Goal: Information Seeking & Learning: Learn about a topic

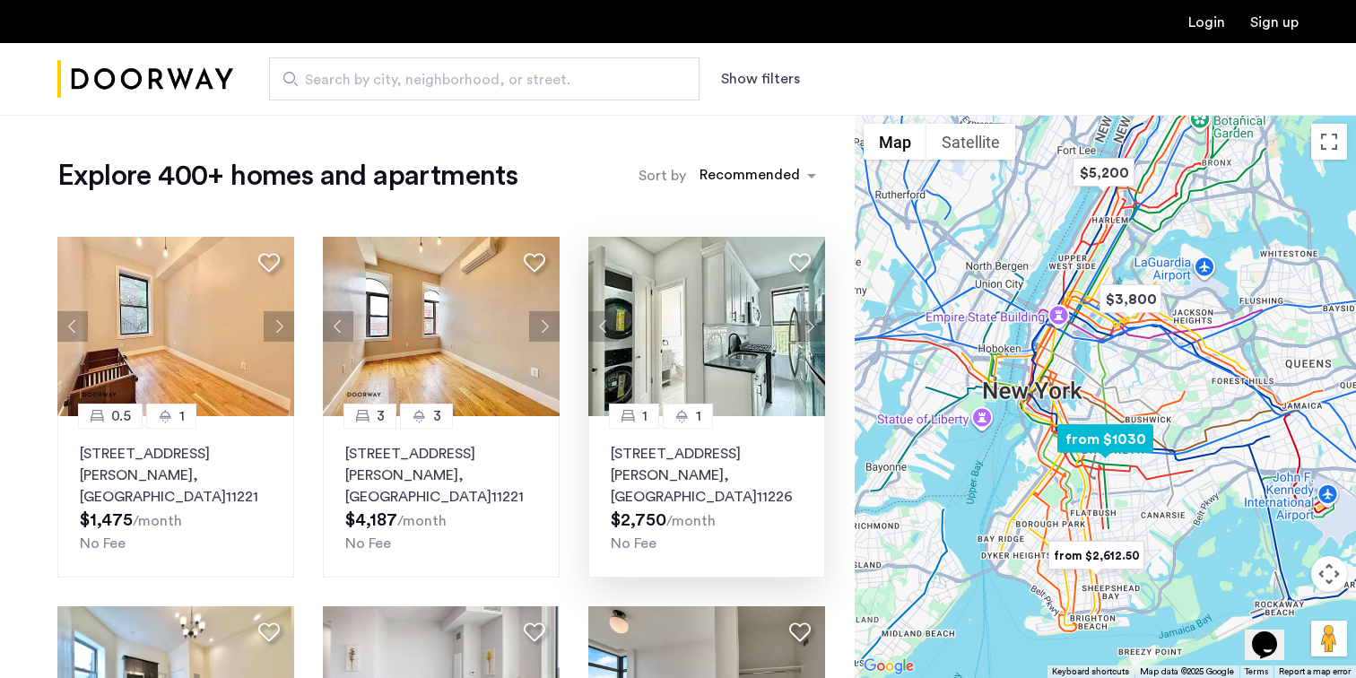
click at [707, 458] on p "1056 Rogers Avenue, Unit 3B, Brooklyn , NY 11226" at bounding box center [707, 475] width 192 height 65
click at [149, 99] on img "Cazamio Logo" at bounding box center [145, 79] width 176 height 67
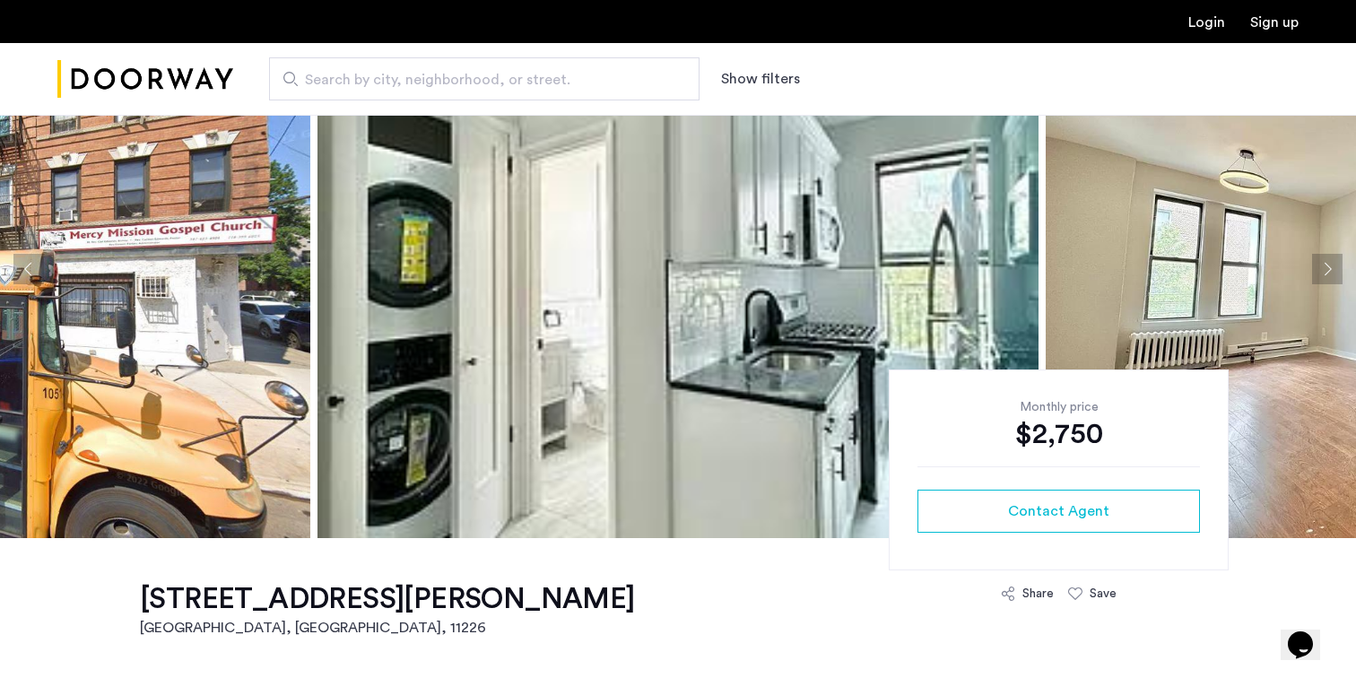
scroll to position [121, 0]
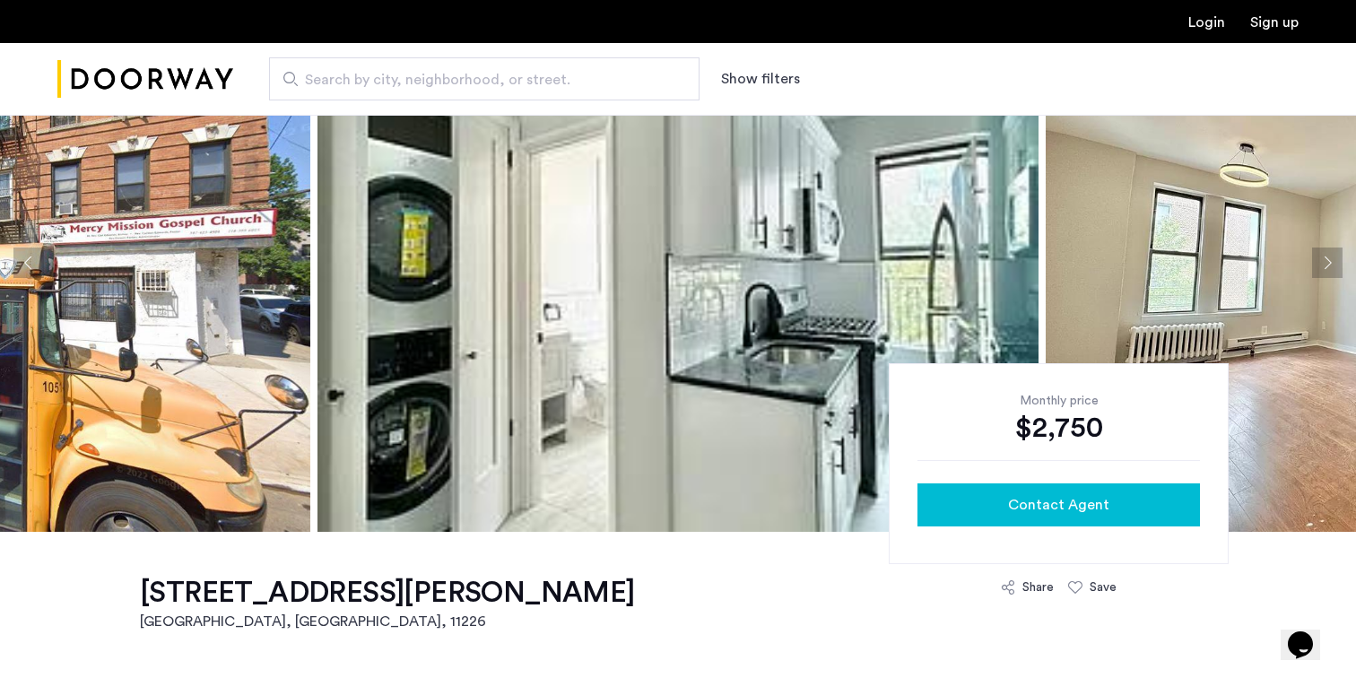
click at [1076, 506] on span "Contact Agent" at bounding box center [1058, 505] width 101 height 22
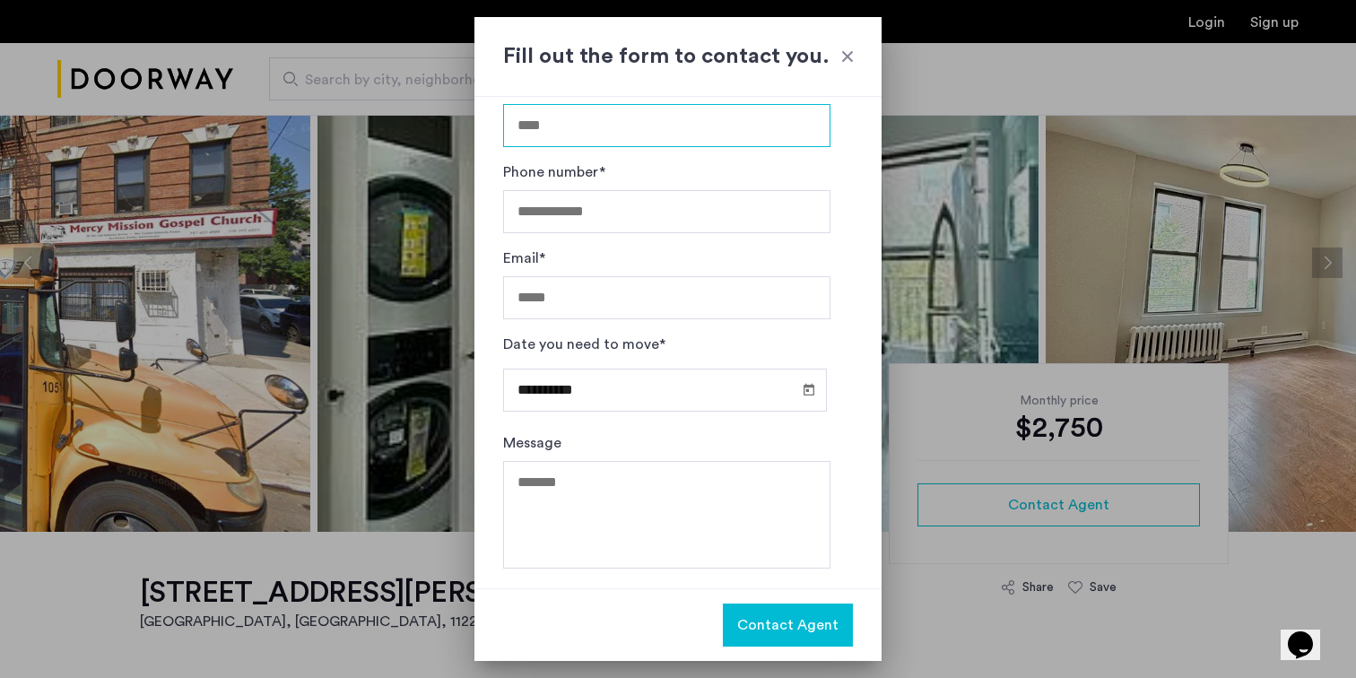
scroll to position [0, 0]
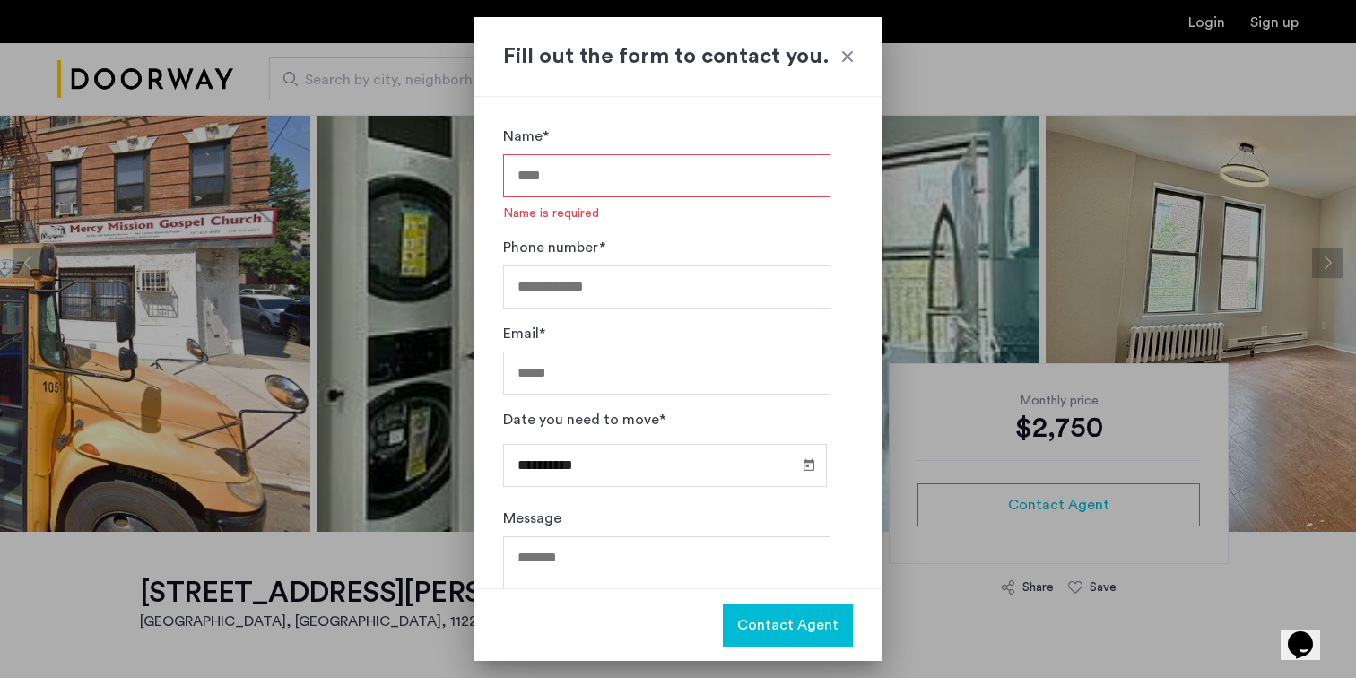
click at [851, 57] on div at bounding box center [848, 57] width 18 height 18
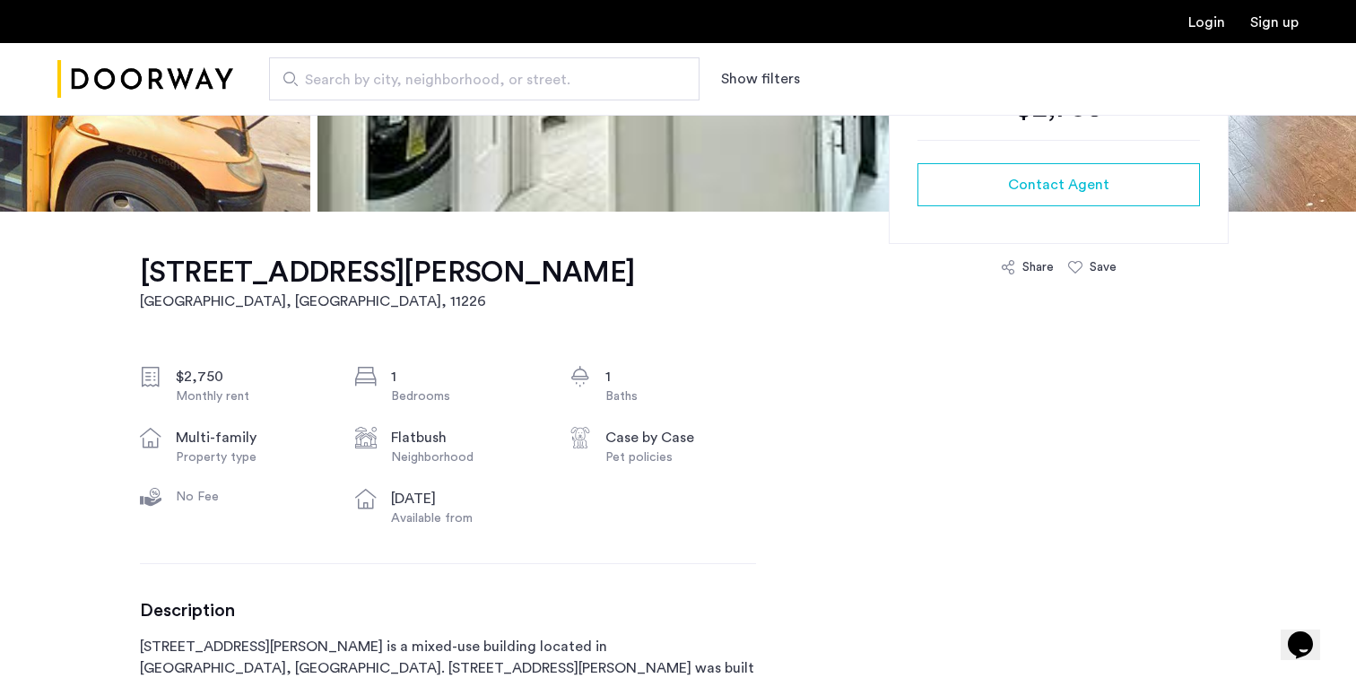
scroll to position [787, 0]
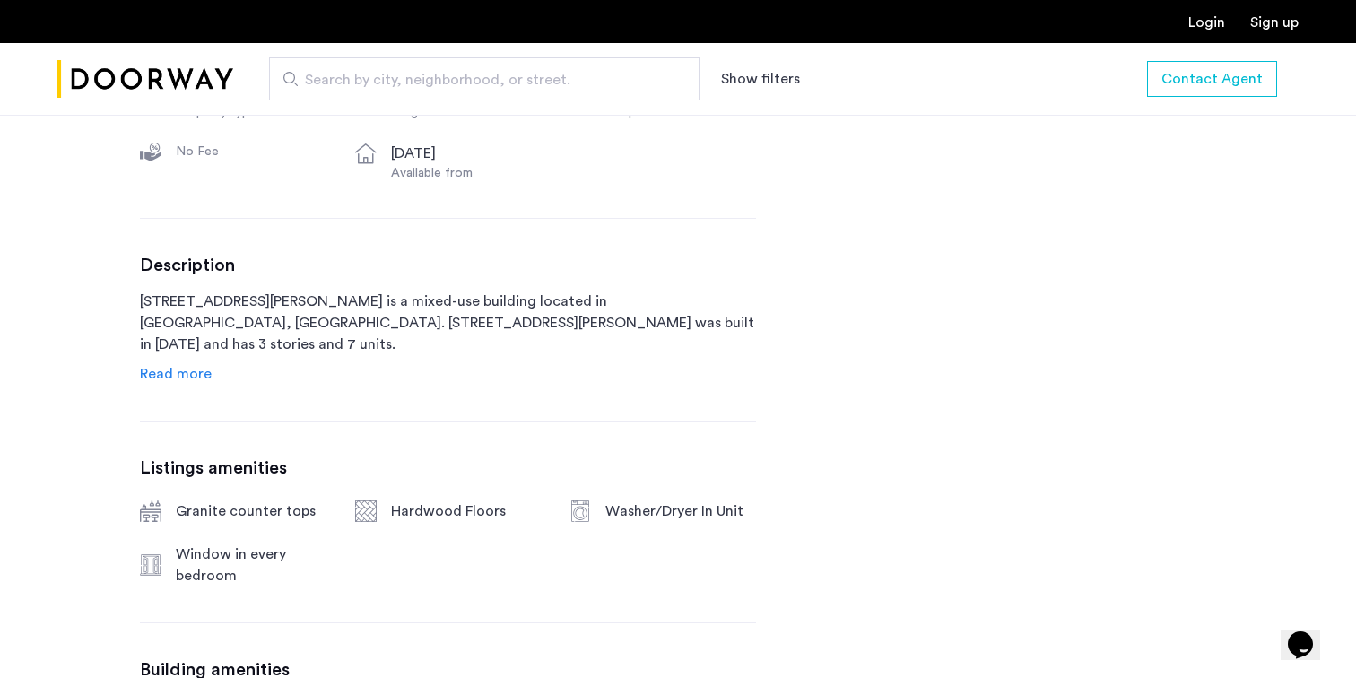
click at [176, 376] on span "Read more" at bounding box center [176, 374] width 72 height 14
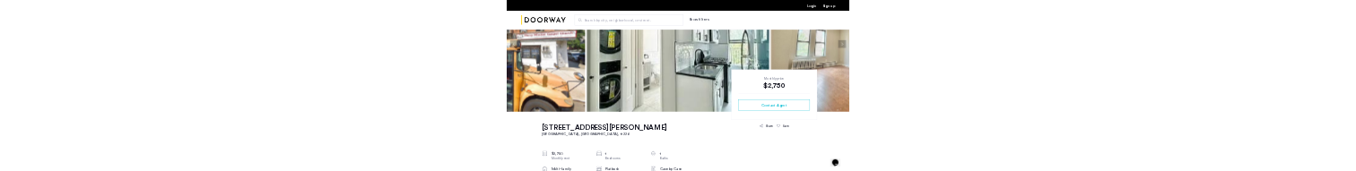
scroll to position [0, 0]
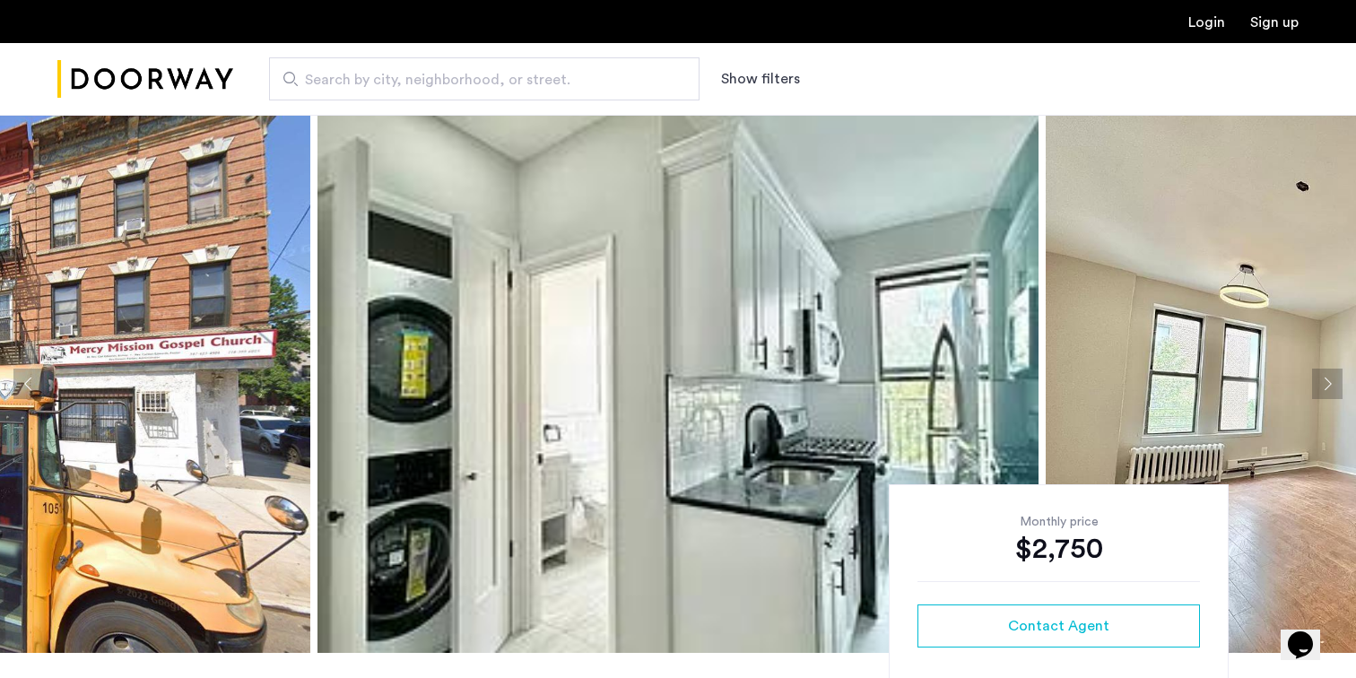
click at [161, 74] on img "Cazamio Logo" at bounding box center [145, 79] width 176 height 67
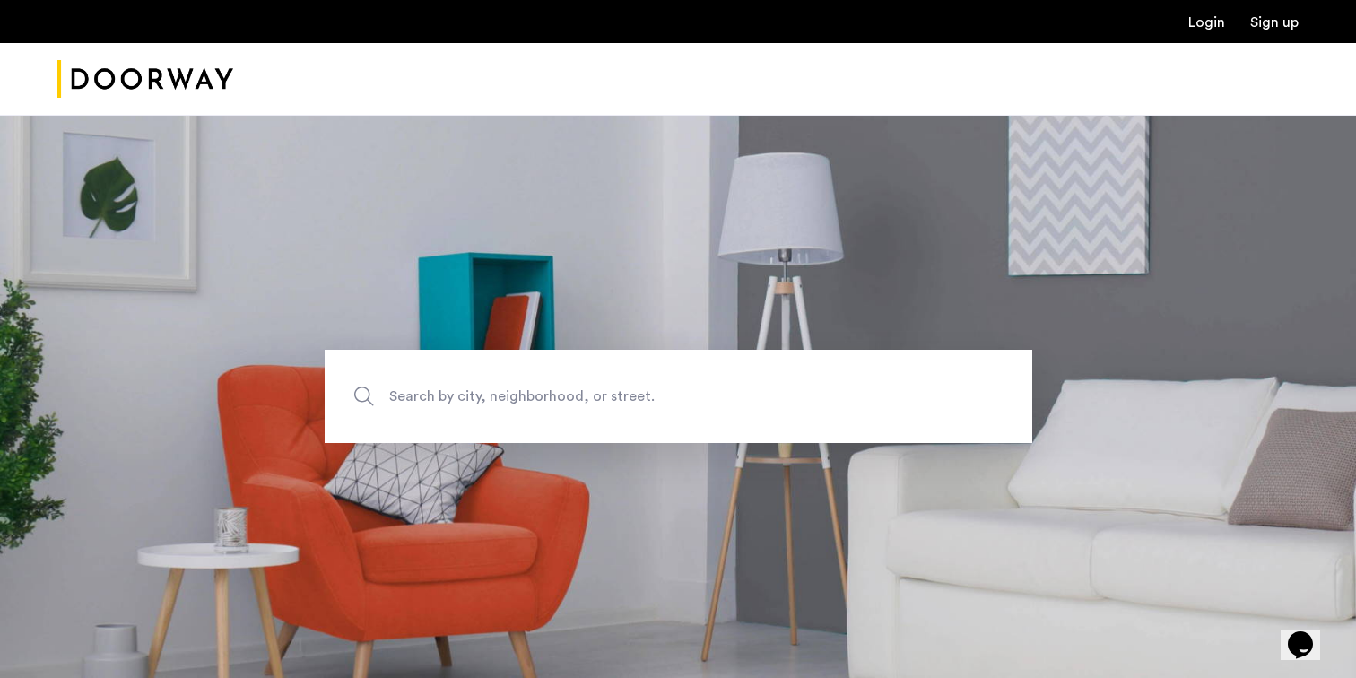
click at [522, 405] on span "Search by city, neighborhood, or street." at bounding box center [636, 397] width 495 height 24
click at [522, 405] on input "Search by city, neighborhood, or street." at bounding box center [679, 396] width 708 height 93
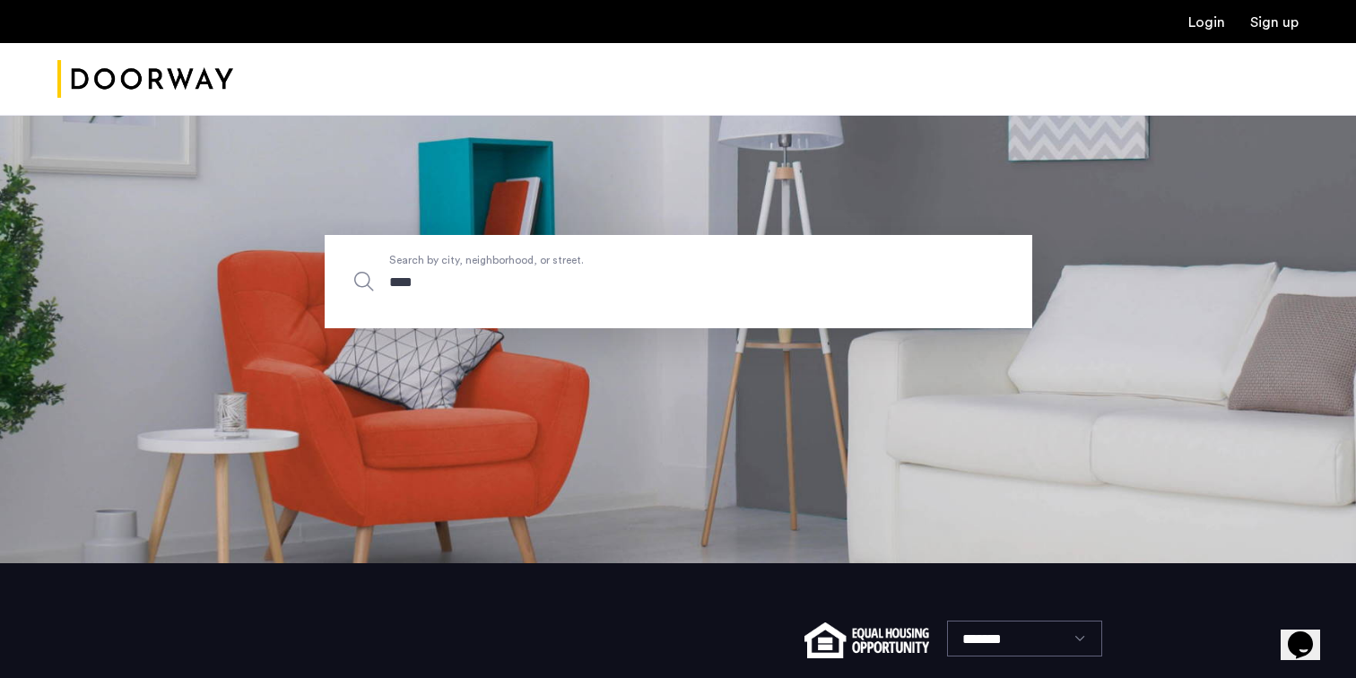
scroll to position [140, 0]
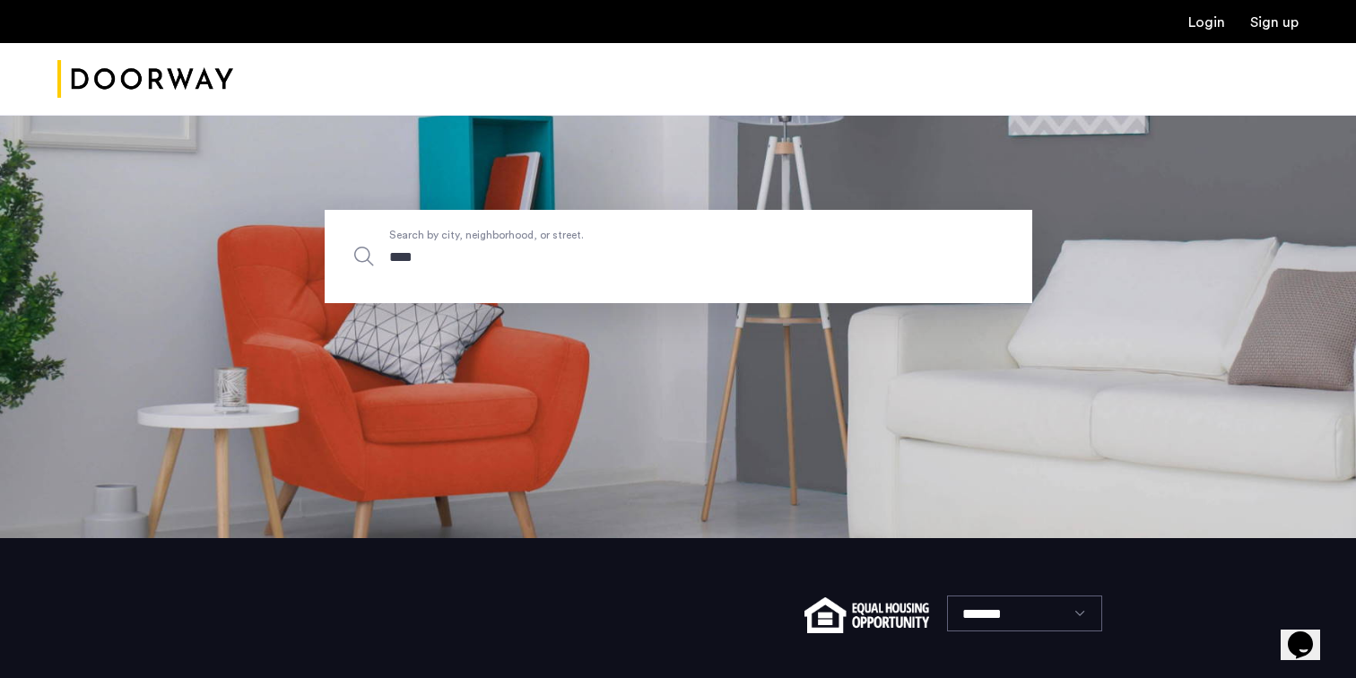
click at [495, 257] on input "****" at bounding box center [679, 256] width 708 height 93
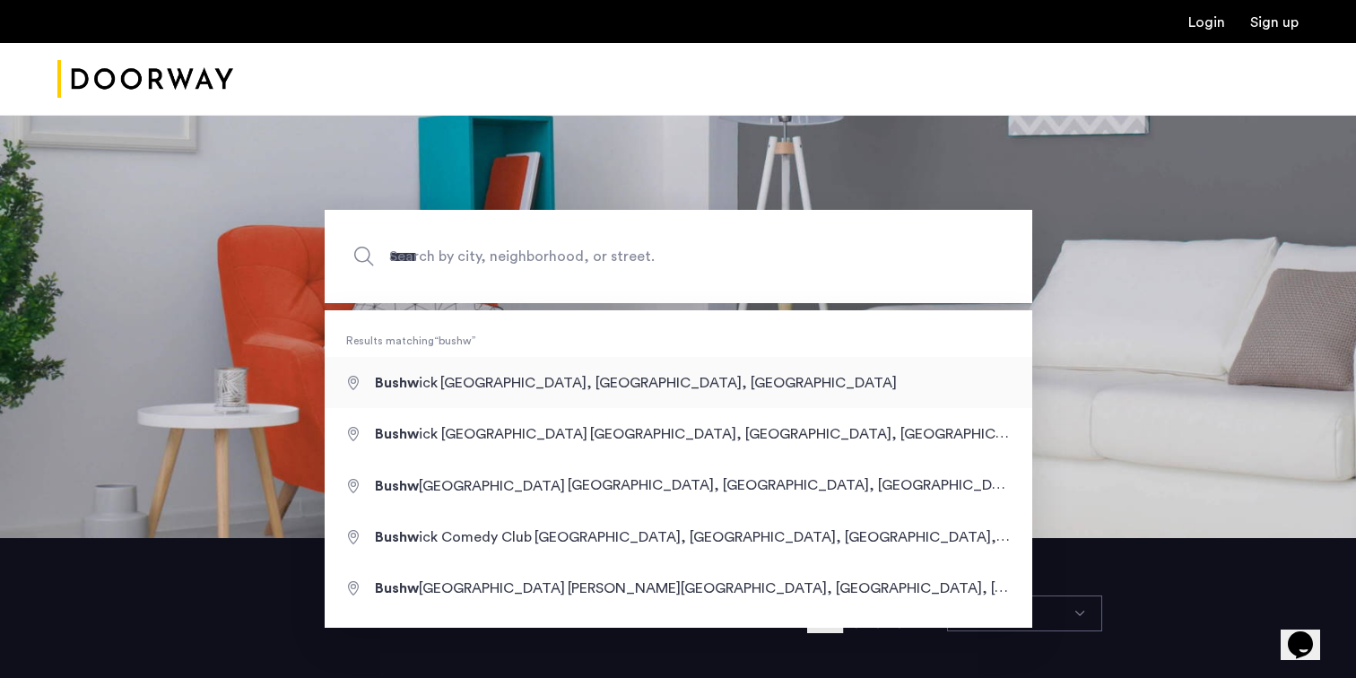
type input "**********"
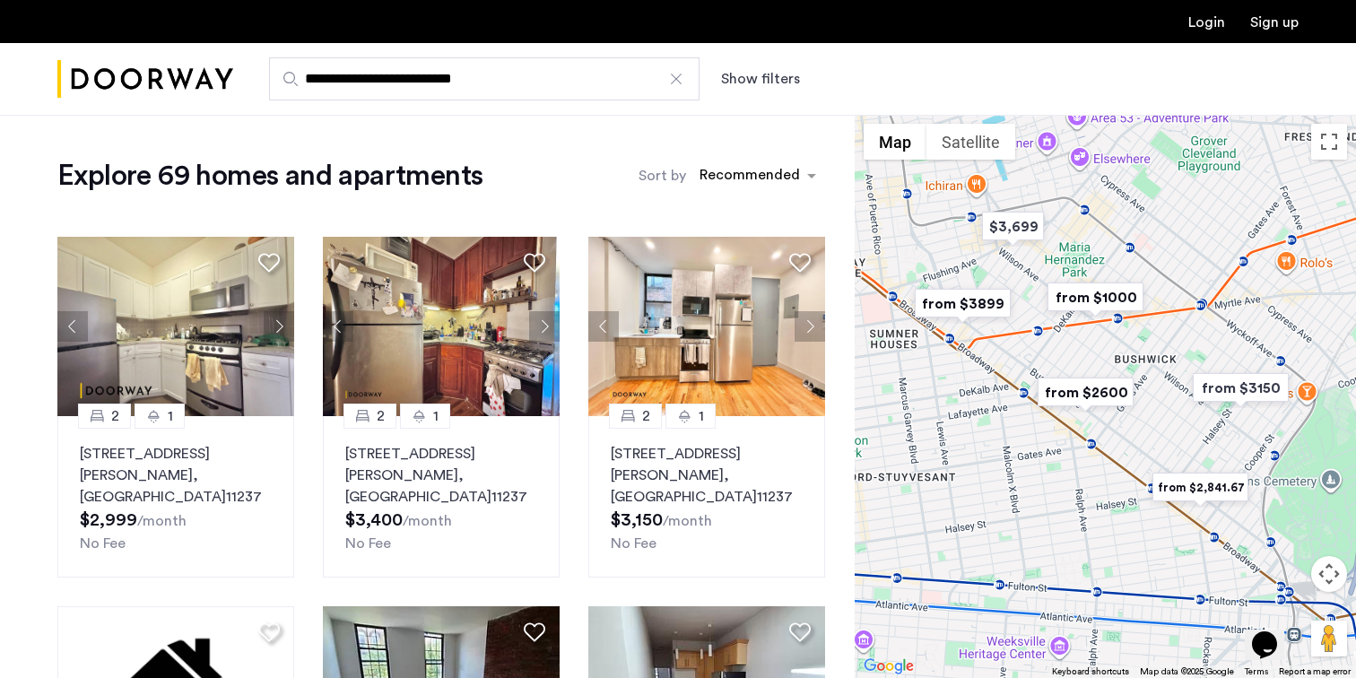
click at [1276, 634] on icon "$i18n('chat', 'chat_widget')" at bounding box center [1264, 644] width 25 height 27
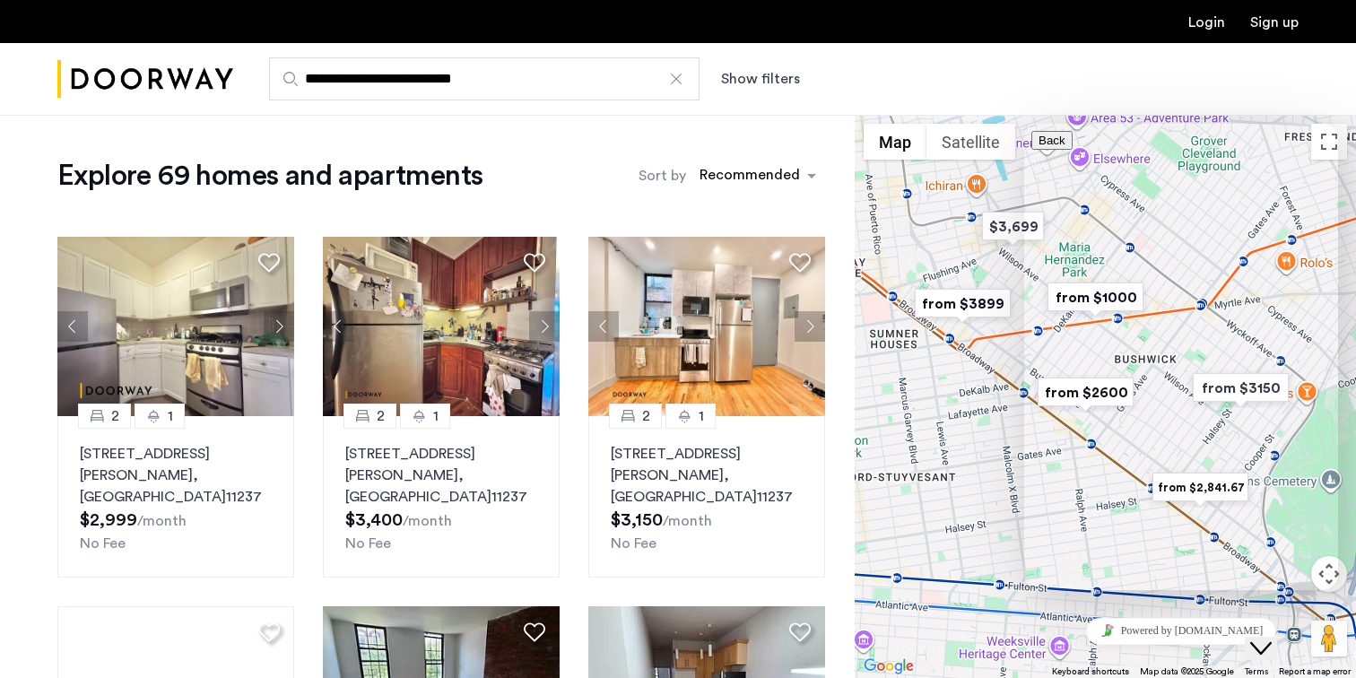
click at [1131, 228] on p "Recent" at bounding box center [1182, 236] width 300 height 16
click at [1272, 638] on icon "Close Chat This icon closes the chat window." at bounding box center [1261, 649] width 22 height 22
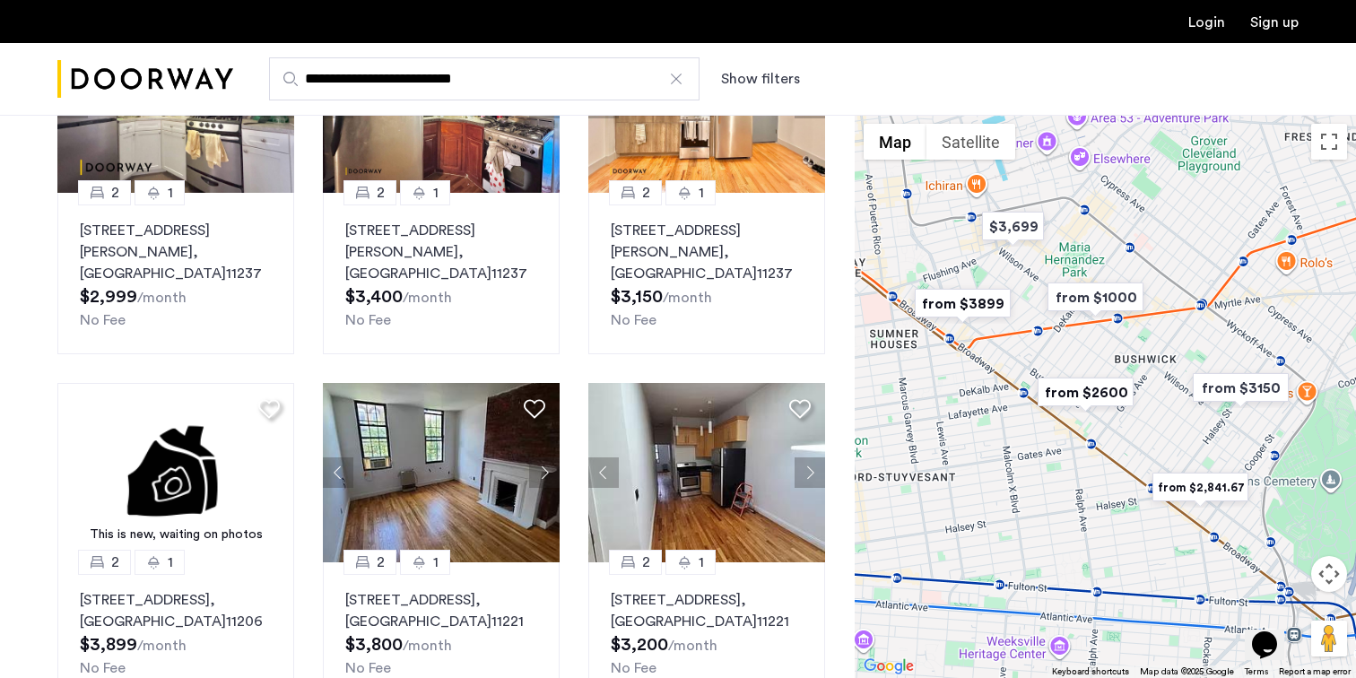
scroll to position [196, 0]
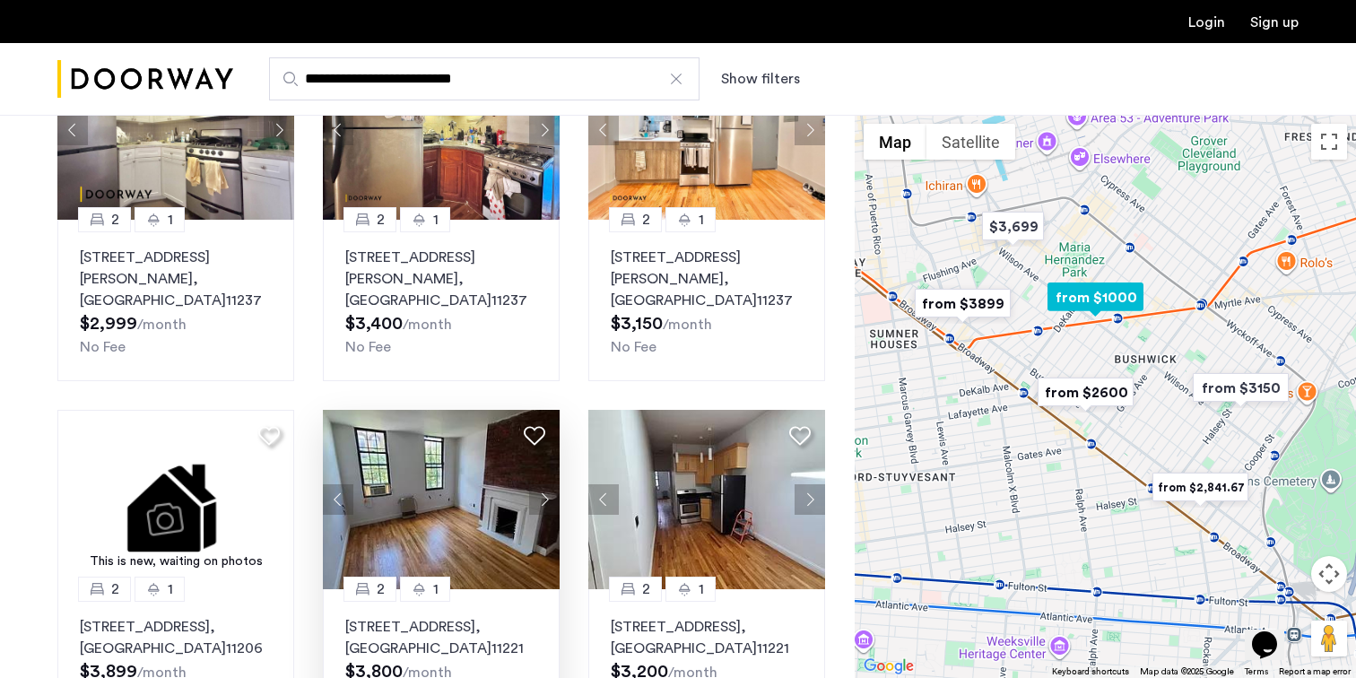
click at [540, 484] on button "Next apartment" at bounding box center [544, 499] width 30 height 30
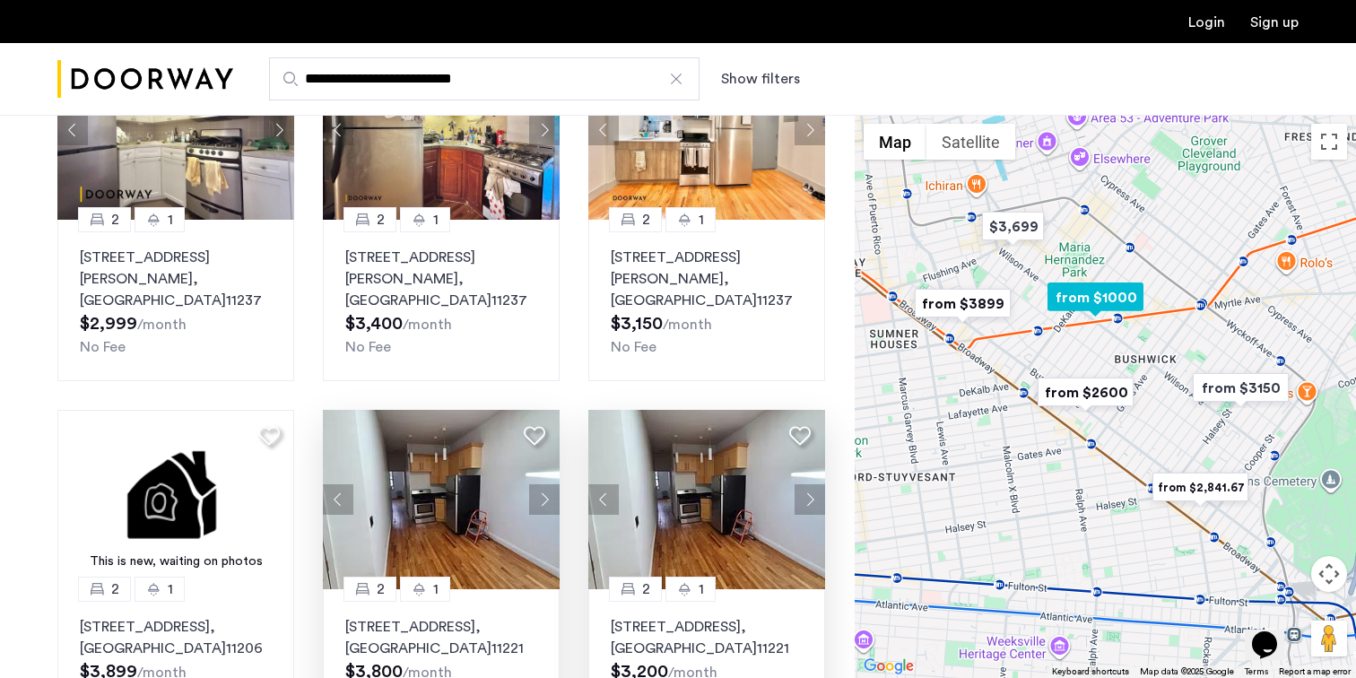
click at [800, 425] on icon at bounding box center [800, 436] width 22 height 22
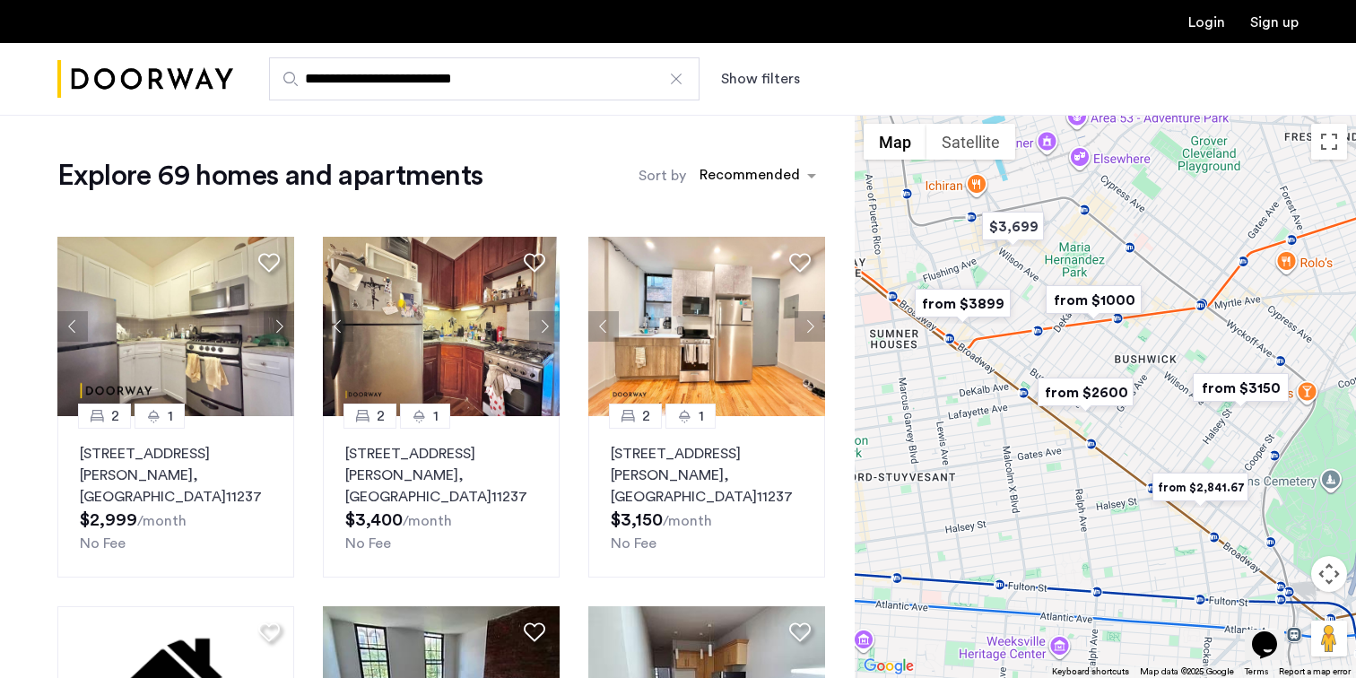
click at [187, 52] on img "Cazamio Logo" at bounding box center [145, 79] width 176 height 67
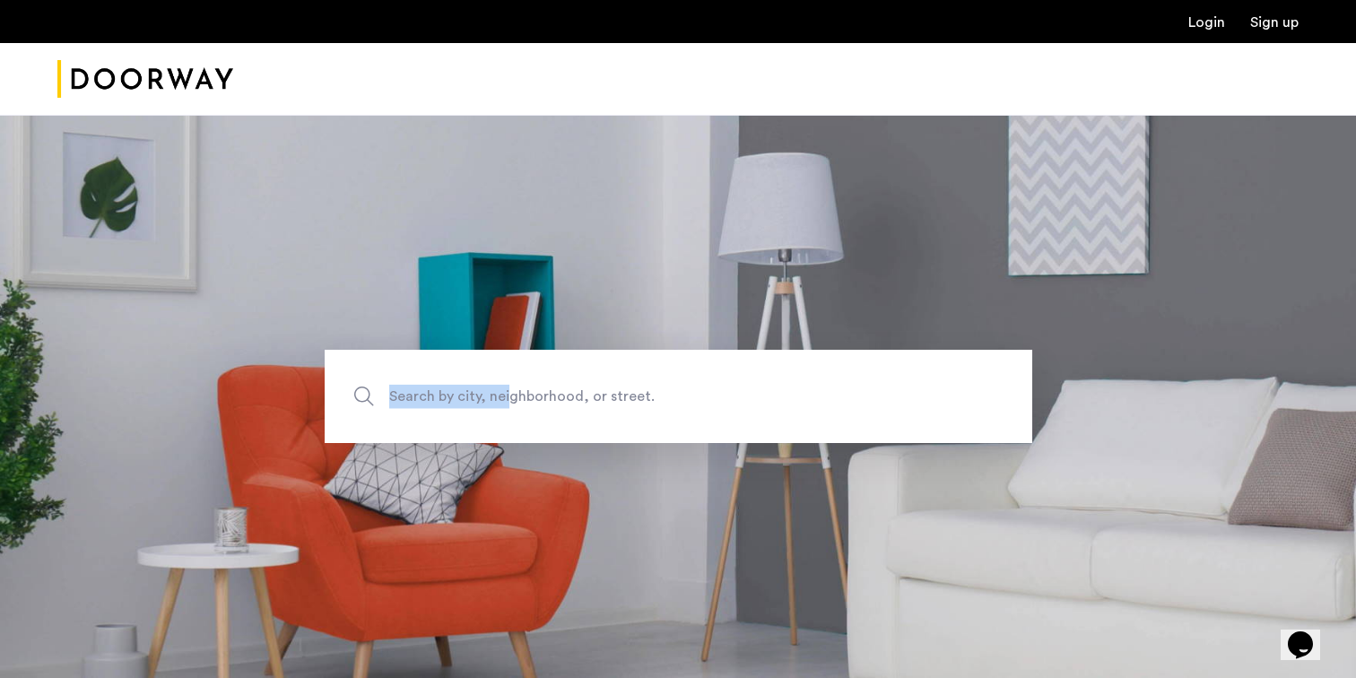
drag, startPoint x: 509, startPoint y: 277, endPoint x: 507, endPoint y: 402, distance: 124.7
click at [507, 401] on section "Search by city, neighborhood, or street." at bounding box center [678, 396] width 1356 height 563
click at [505, 155] on section "Search by city, neighborhood, or street." at bounding box center [678, 396] width 1356 height 563
